Goal: Task Accomplishment & Management: Complete application form

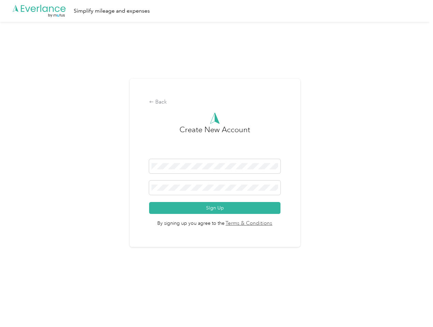
click at [216, 155] on h3 "Create New Account" at bounding box center [214, 141] width 71 height 35
click at [216, 11] on div ".cls-1 { fill: #00adee; } .cls-2 { fill: #fff; } .cls-3 { fill: #707372; } .cls…" at bounding box center [214, 11] width 429 height 22
click at [216, 102] on div "Back" at bounding box center [214, 102] width 131 height 8
click at [216, 208] on button "Sign Up" at bounding box center [214, 208] width 131 height 12
